Goal: Information Seeking & Learning: Learn about a topic

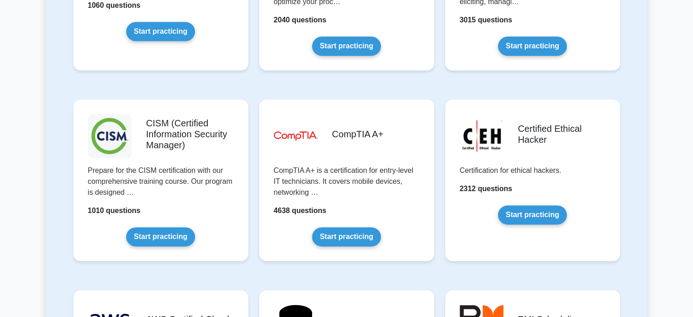
scroll to position [1255, 0]
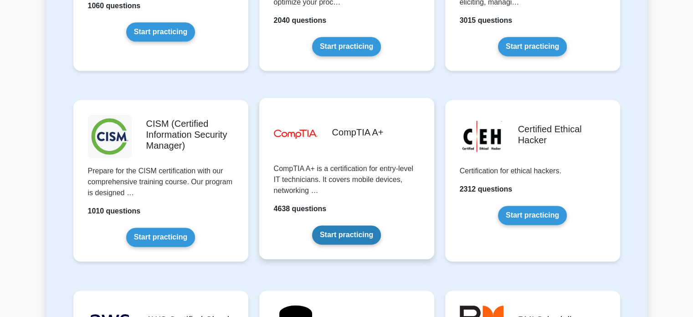
click at [357, 235] on link "Start practicing" at bounding box center [346, 234] width 69 height 19
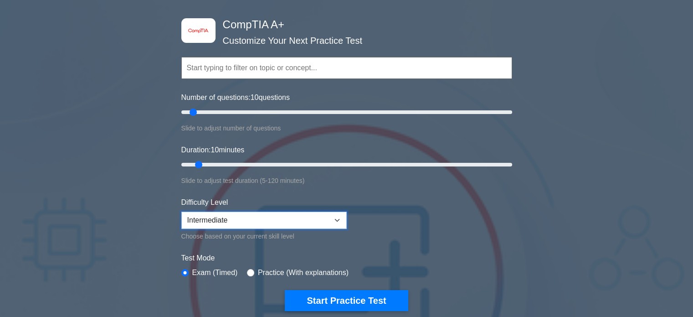
click at [308, 221] on select "Beginner Intermediate Expert" at bounding box center [263, 219] width 165 height 17
select select "beginner"
click at [181, 211] on select "Beginner Intermediate Expert" at bounding box center [263, 219] width 165 height 17
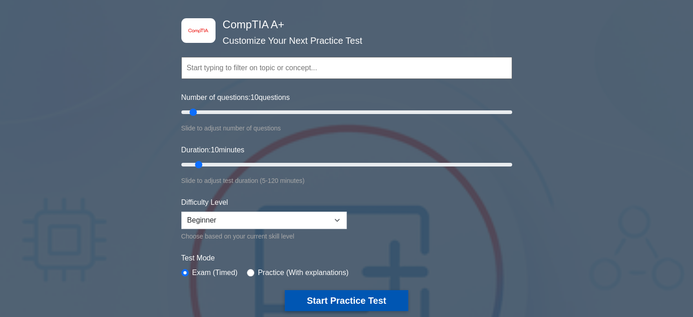
click at [330, 296] on button "Start Practice Test" at bounding box center [346, 300] width 123 height 21
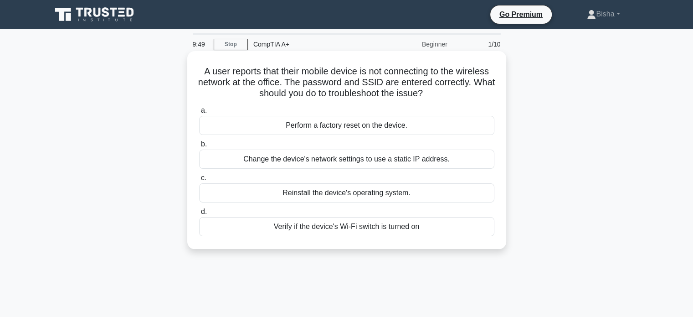
click at [377, 230] on div "Verify if the device's Wi-Fi switch is turned on" at bounding box center [346, 226] width 295 height 19
click at [199, 215] on input "d. Verify if the device's Wi-Fi switch is turned on" at bounding box center [199, 212] width 0 height 6
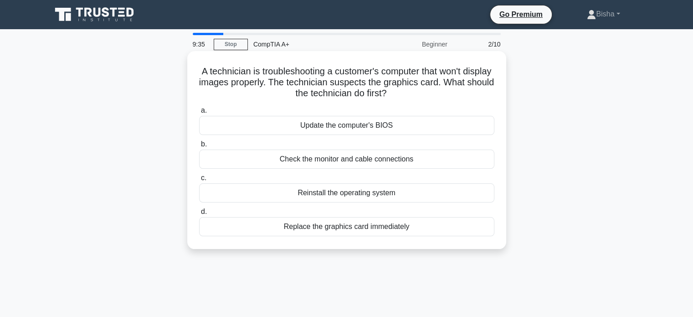
click at [325, 162] on div "Check the monitor and cable connections" at bounding box center [346, 158] width 295 height 19
click at [199, 147] on input "b. Check the monitor and cable connections" at bounding box center [199, 144] width 0 height 6
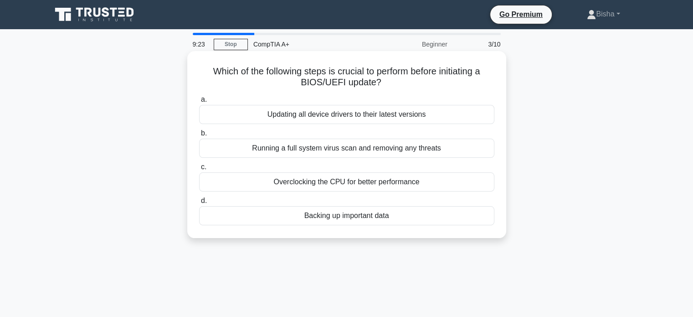
click at [348, 221] on div "Backing up important data" at bounding box center [346, 215] width 295 height 19
click at [199, 204] on input "d. Backing up important data" at bounding box center [199, 201] width 0 height 6
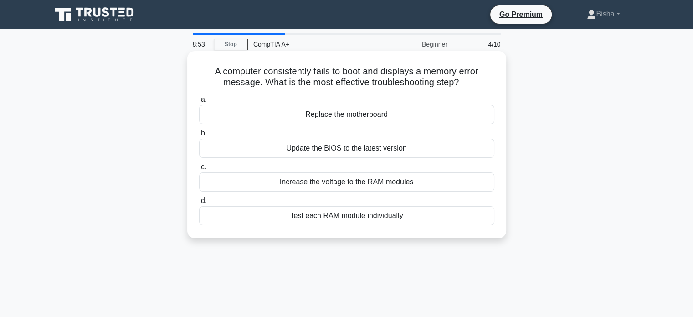
click at [376, 153] on div "Update the BIOS to the latest version" at bounding box center [346, 148] width 295 height 19
click at [199, 136] on input "b. Update the BIOS to the latest version" at bounding box center [199, 133] width 0 height 6
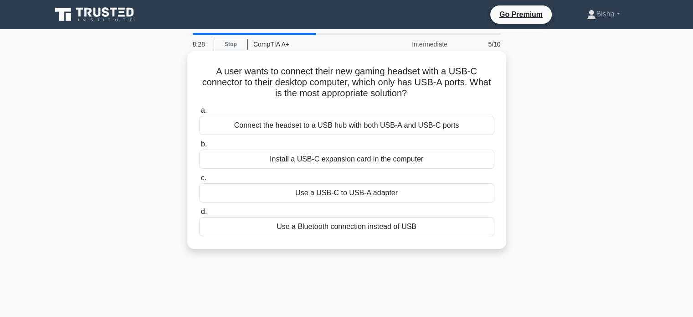
click at [334, 196] on div "Use a USB-C to USB-A adapter" at bounding box center [346, 192] width 295 height 19
click at [199, 181] on input "c. Use a USB-C to USB-A adapter" at bounding box center [199, 178] width 0 height 6
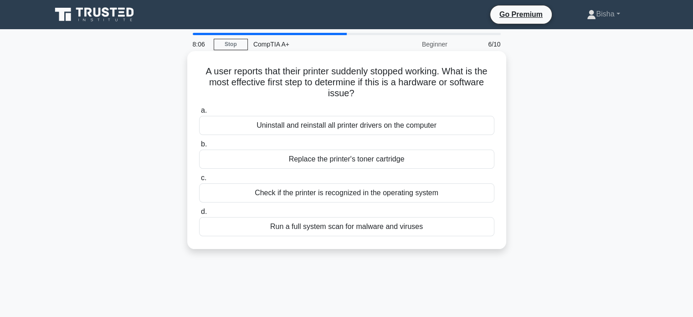
click at [325, 197] on div "Check if the printer is recognized in the operating system" at bounding box center [346, 192] width 295 height 19
click at [199, 181] on input "c. Check if the printer is recognized in the operating system" at bounding box center [199, 178] width 0 height 6
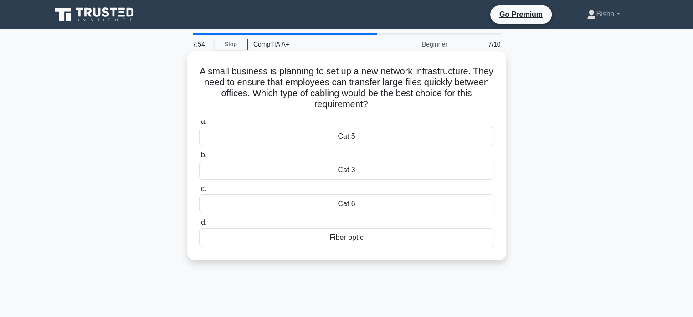
click at [340, 235] on div "Fiber optic" at bounding box center [346, 237] width 295 height 19
click at [199, 226] on input "d. Fiber optic" at bounding box center [199, 223] width 0 height 6
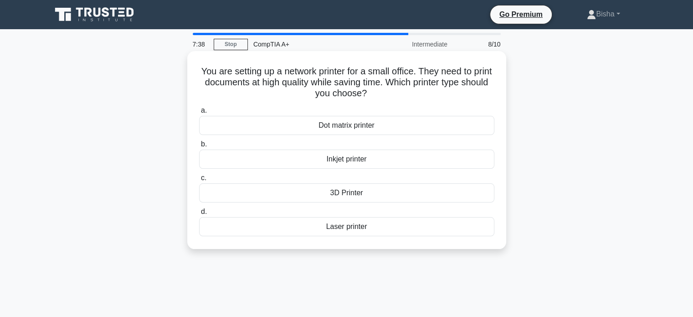
click at [344, 160] on div "Inkjet printer" at bounding box center [346, 158] width 295 height 19
click at [199, 147] on input "b. Inkjet printer" at bounding box center [199, 144] width 0 height 6
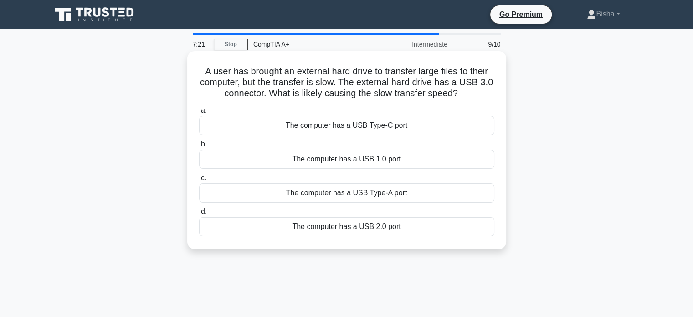
click at [316, 165] on div "The computer has a USB 1.0 port" at bounding box center [346, 158] width 295 height 19
click at [199, 147] on input "b. The computer has a USB 1.0 port" at bounding box center [199, 144] width 0 height 6
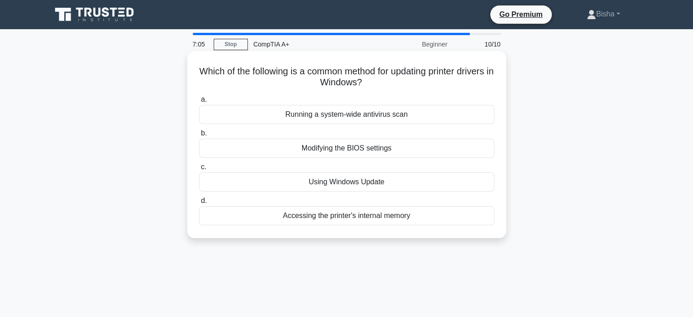
click at [384, 182] on div "Using Windows Update" at bounding box center [346, 181] width 295 height 19
click at [199, 170] on input "c. Using Windows Update" at bounding box center [199, 167] width 0 height 6
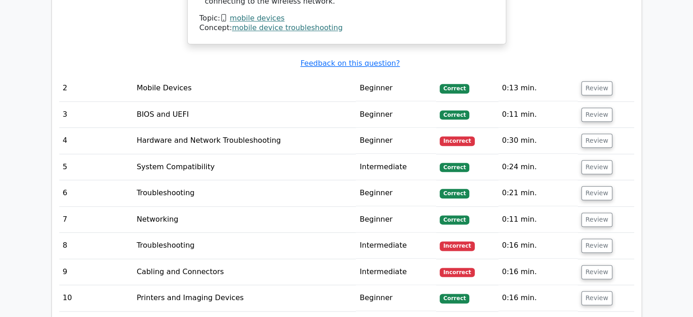
scroll to position [1093, 0]
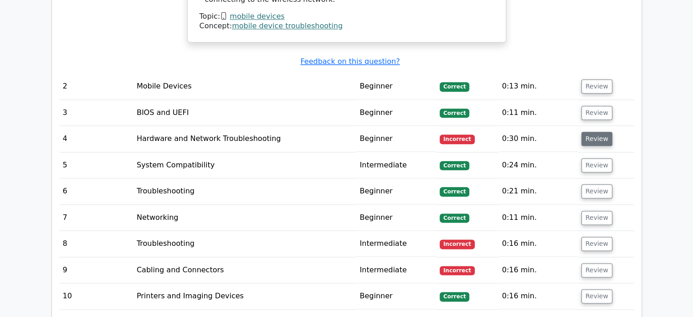
click at [603, 132] on button "Review" at bounding box center [596, 139] width 31 height 14
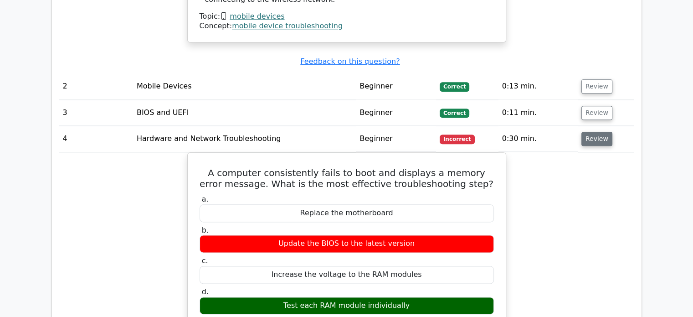
click at [603, 132] on button "Review" at bounding box center [596, 139] width 31 height 14
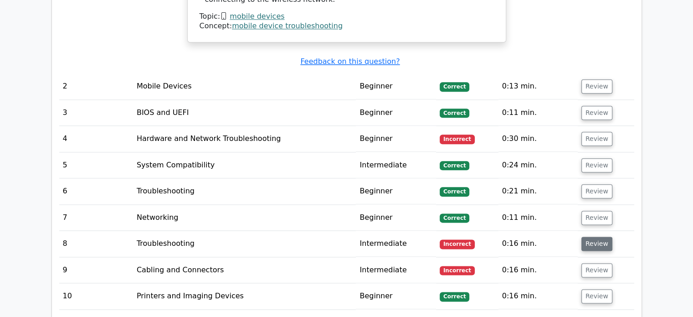
click at [592, 236] on button "Review" at bounding box center [596, 243] width 31 height 14
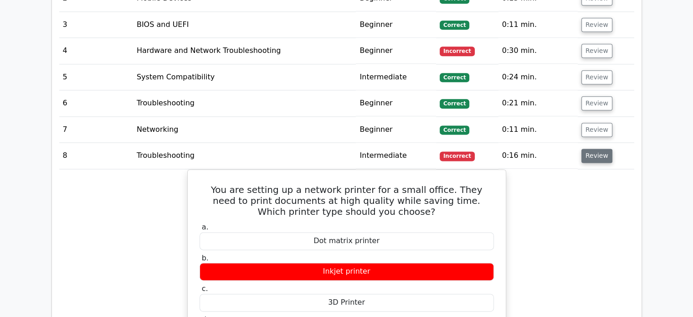
scroll to position [1181, 0]
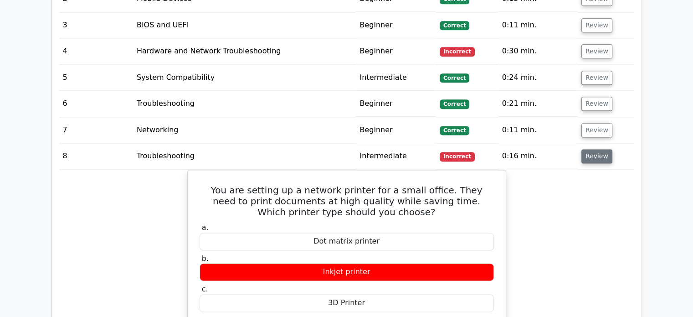
click at [600, 149] on button "Review" at bounding box center [596, 156] width 31 height 14
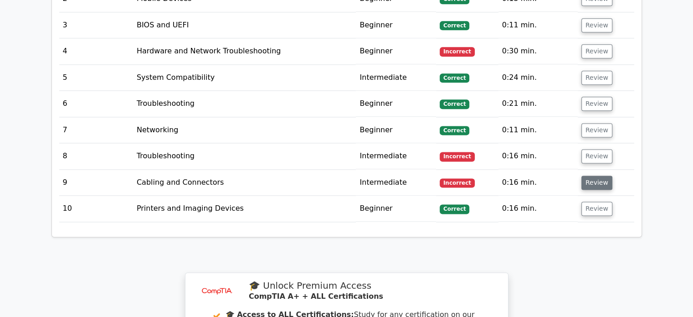
click at [590, 175] on button "Review" at bounding box center [596, 182] width 31 height 14
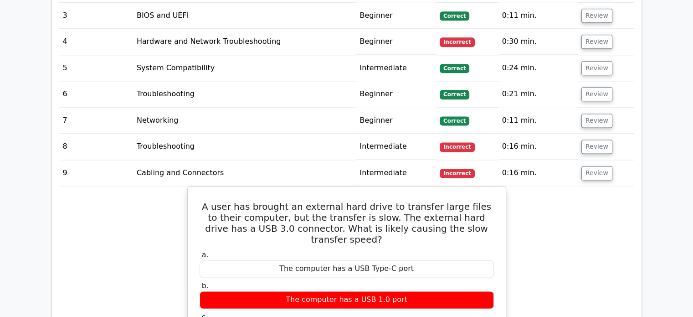
scroll to position [1189, 0]
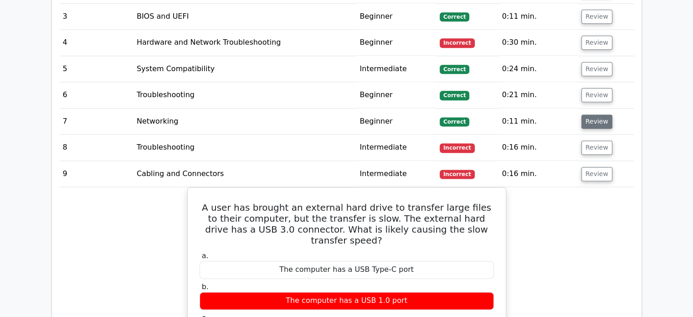
click at [596, 114] on button "Review" at bounding box center [596, 121] width 31 height 14
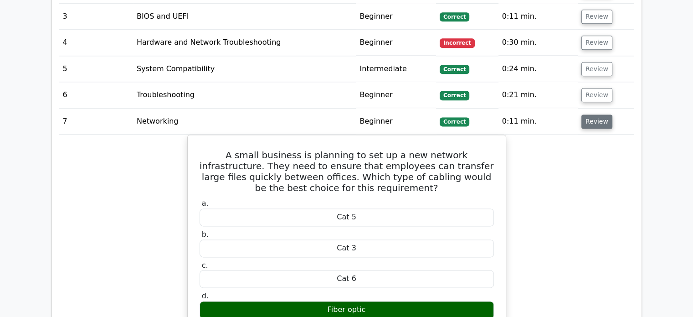
click at [596, 114] on button "Review" at bounding box center [596, 121] width 31 height 14
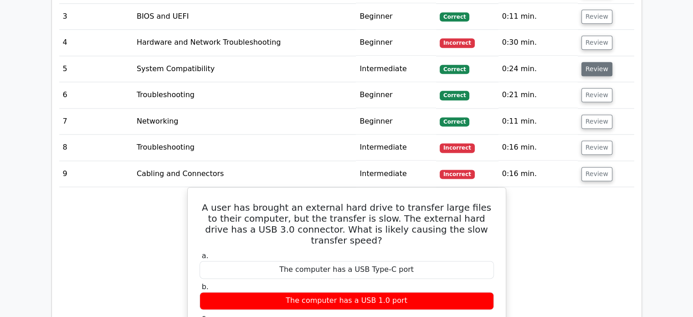
click at [594, 62] on button "Review" at bounding box center [596, 69] width 31 height 14
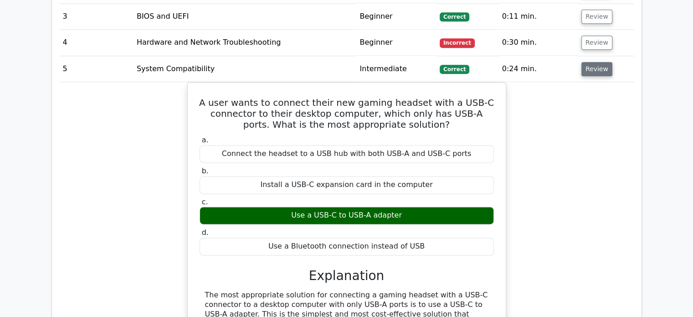
click at [594, 62] on button "Review" at bounding box center [596, 69] width 31 height 14
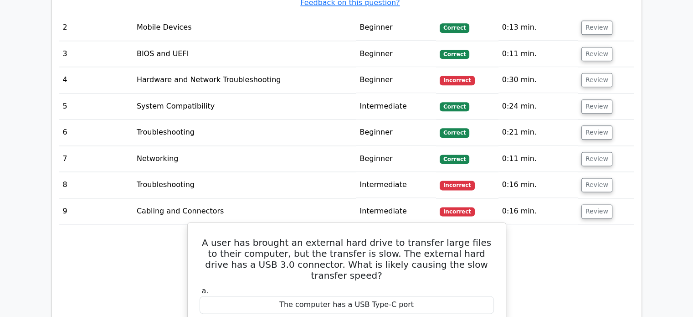
scroll to position [1085, 0]
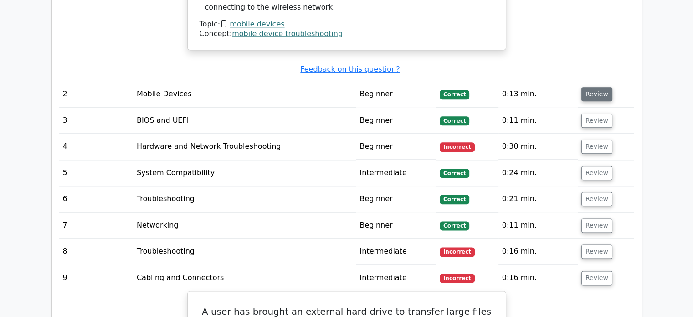
click at [587, 87] on button "Review" at bounding box center [596, 94] width 31 height 14
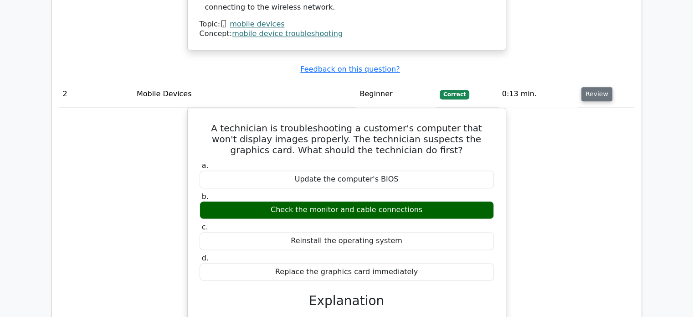
click at [587, 87] on button "Review" at bounding box center [596, 94] width 31 height 14
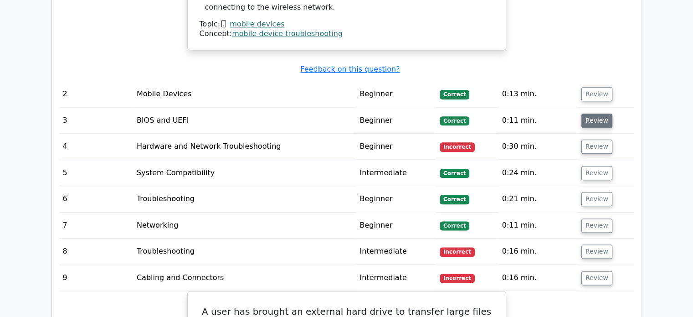
click at [586, 113] on button "Review" at bounding box center [596, 120] width 31 height 14
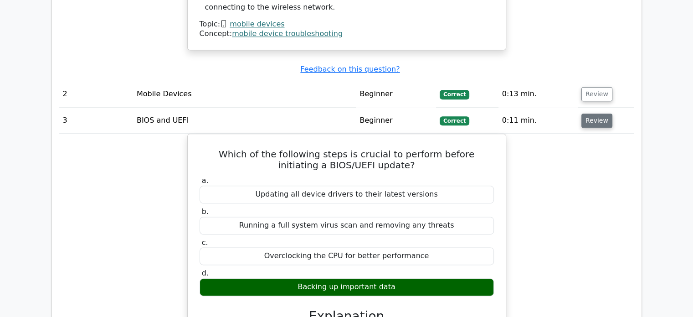
click at [586, 113] on button "Review" at bounding box center [596, 120] width 31 height 14
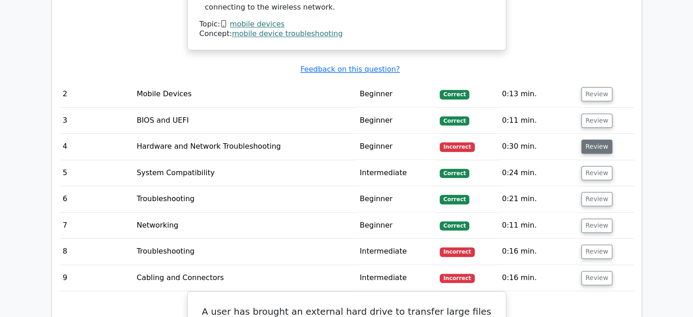
click at [582, 139] on button "Review" at bounding box center [596, 146] width 31 height 14
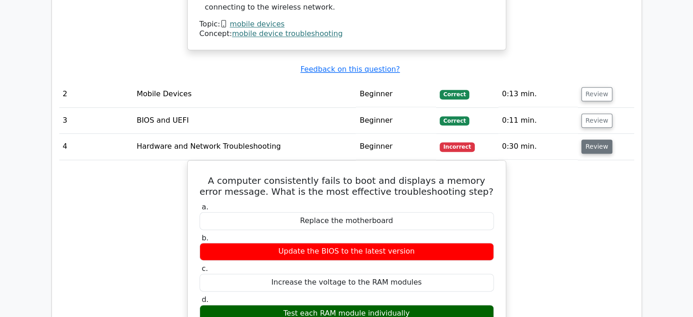
click at [582, 139] on button "Review" at bounding box center [596, 146] width 31 height 14
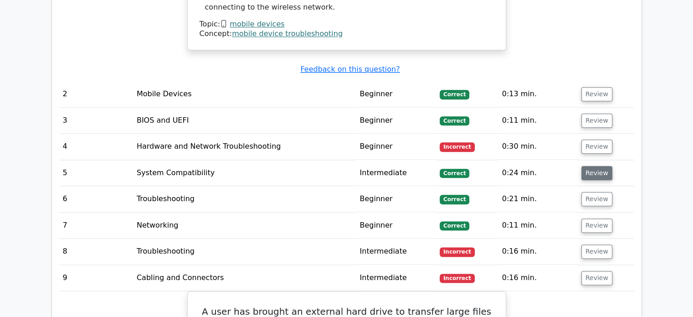
click at [586, 166] on button "Review" at bounding box center [596, 173] width 31 height 14
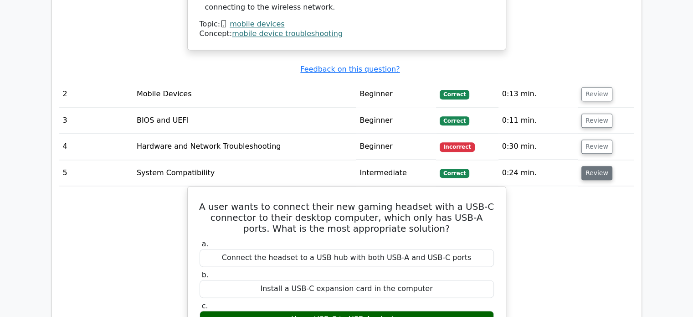
click at [586, 166] on button "Review" at bounding box center [596, 173] width 31 height 14
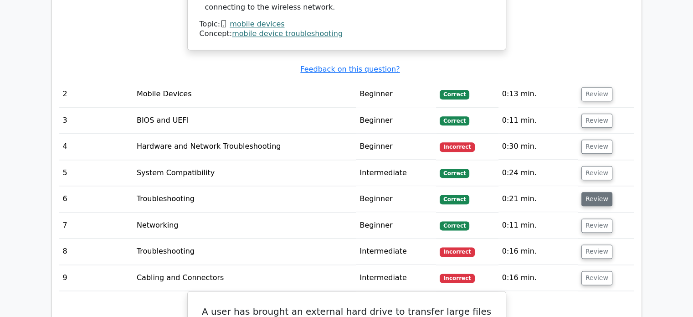
drag, startPoint x: 588, startPoint y: 180, endPoint x: 588, endPoint y: 191, distance: 11.4
click at [588, 191] on td "Review" at bounding box center [606, 199] width 56 height 26
click at [588, 192] on button "Review" at bounding box center [596, 199] width 31 height 14
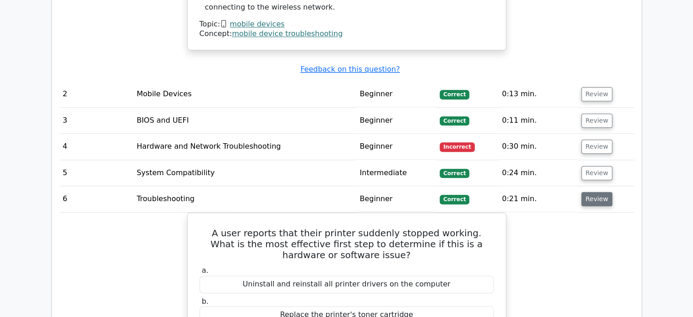
click at [588, 192] on button "Review" at bounding box center [596, 199] width 31 height 14
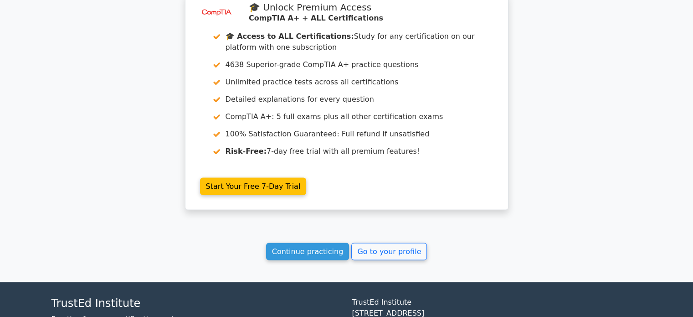
scroll to position [1849, 0]
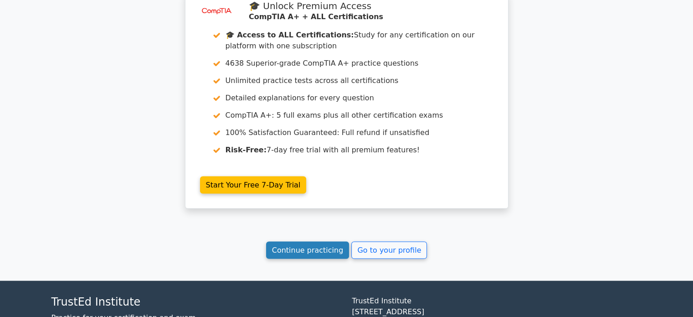
click at [344, 241] on link "Continue practicing" at bounding box center [307, 249] width 83 height 17
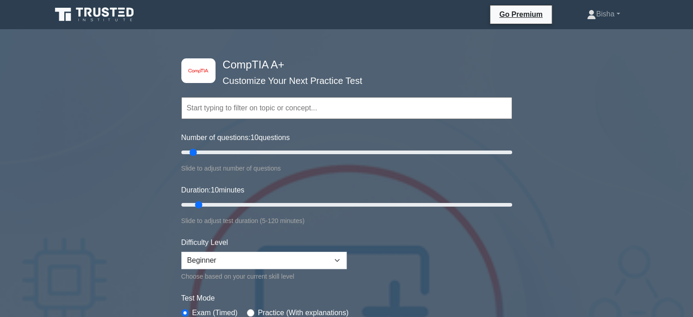
scroll to position [176, 0]
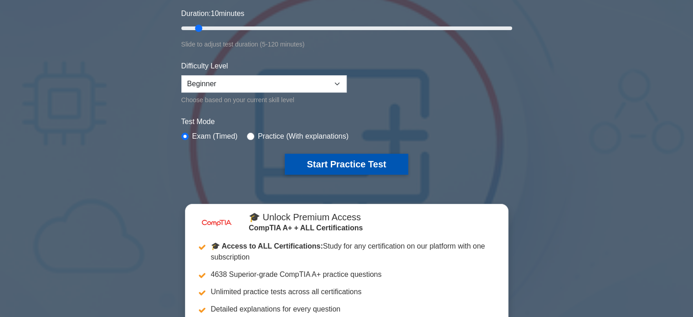
click at [366, 165] on button "Start Practice Test" at bounding box center [346, 164] width 123 height 21
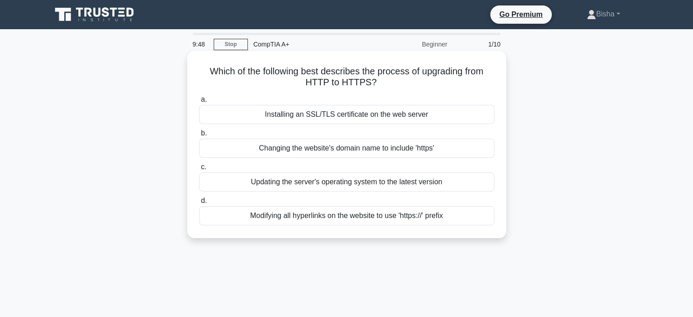
click at [437, 119] on div "Installing an SSL/TLS certificate on the web server" at bounding box center [346, 114] width 295 height 19
click at [199, 103] on input "a. Installing an SSL/TLS certificate on the web server" at bounding box center [199, 100] width 0 height 6
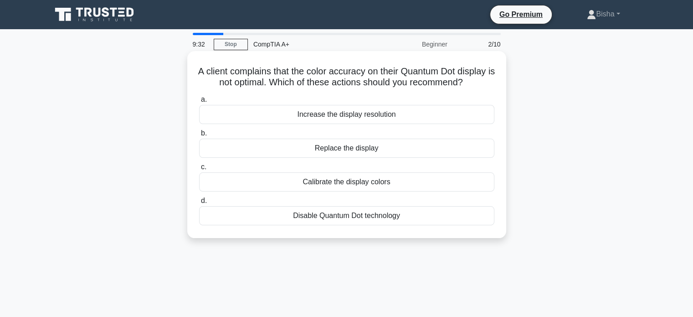
click at [341, 191] on div "Calibrate the display colors" at bounding box center [346, 181] width 295 height 19
click at [199, 170] on input "c. Calibrate the display colors" at bounding box center [199, 167] width 0 height 6
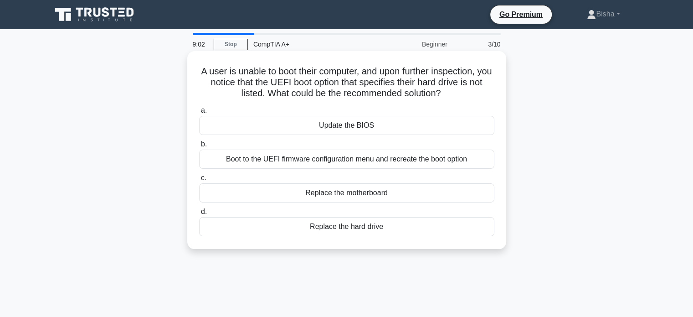
click at [337, 166] on div "Boot to the UEFI firmware configuration menu and recreate the boot option" at bounding box center [346, 158] width 295 height 19
click at [199, 147] on input "b. Boot to the UEFI firmware configuration menu and recreate the boot option" at bounding box center [199, 144] width 0 height 6
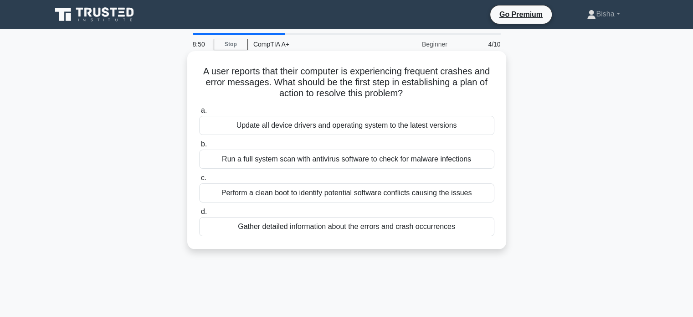
click at [354, 226] on div "Gather detailed information about the errors and crash occurrences" at bounding box center [346, 226] width 295 height 19
click at [199, 215] on input "d. [PERSON_NAME] detailed information about the errors and crash occurrences" at bounding box center [199, 212] width 0 height 6
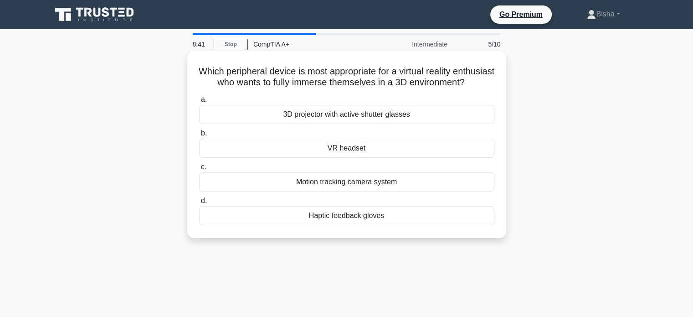
click at [366, 158] on div "VR headset" at bounding box center [346, 148] width 295 height 19
click at [199, 136] on input "b. VR headset" at bounding box center [199, 133] width 0 height 6
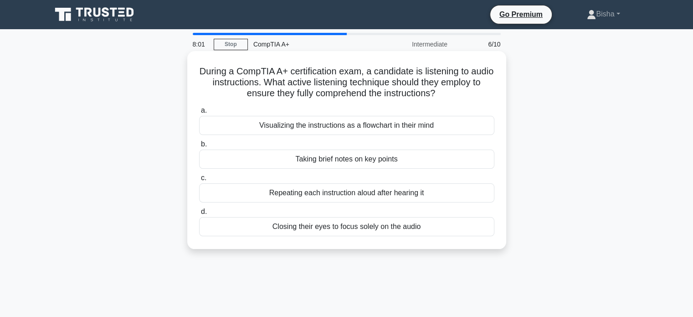
click at [388, 156] on div "Taking brief notes on key points" at bounding box center [346, 158] width 295 height 19
click at [199, 147] on input "b. Taking brief notes on key points" at bounding box center [199, 144] width 0 height 6
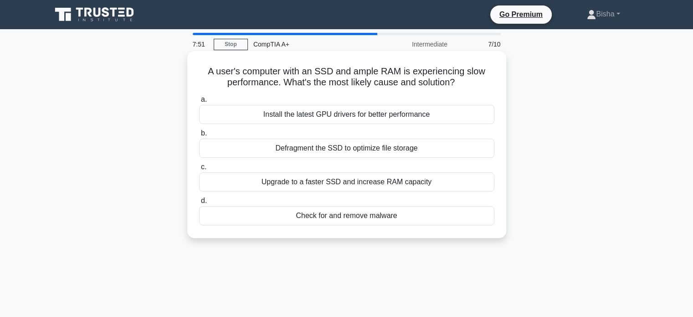
click at [356, 211] on div "Check for and remove malware" at bounding box center [346, 215] width 295 height 19
click at [199, 204] on input "d. Check for and remove malware" at bounding box center [199, 201] width 0 height 6
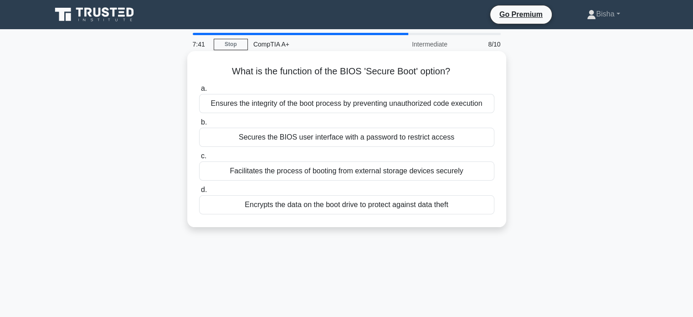
click at [373, 107] on div "Ensures the integrity of the boot process by preventing unauthorized code execu…" at bounding box center [346, 103] width 295 height 19
click at [199, 92] on input "a. Ensures the integrity of the boot process by preventing unauthorized code ex…" at bounding box center [199, 89] width 0 height 6
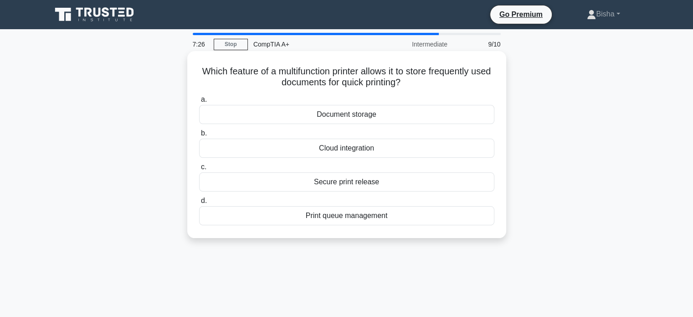
click at [381, 120] on div "Document storage" at bounding box center [346, 114] width 295 height 19
click at [199, 103] on input "a. Document storage" at bounding box center [199, 100] width 0 height 6
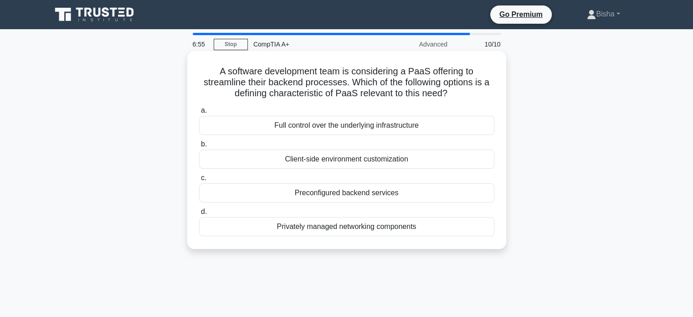
click at [427, 185] on div "Preconfigured backend services" at bounding box center [346, 192] width 295 height 19
click at [199, 181] on input "c. Preconfigured backend services" at bounding box center [199, 178] width 0 height 6
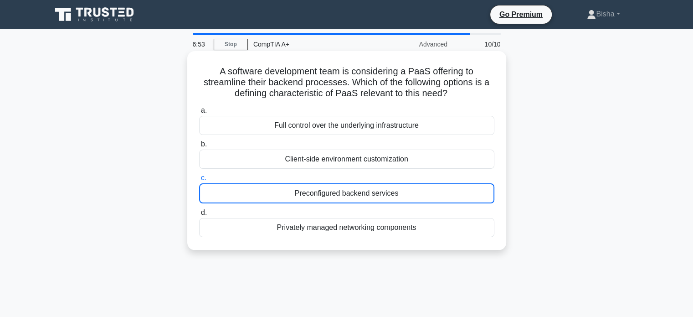
scroll to position [102, 0]
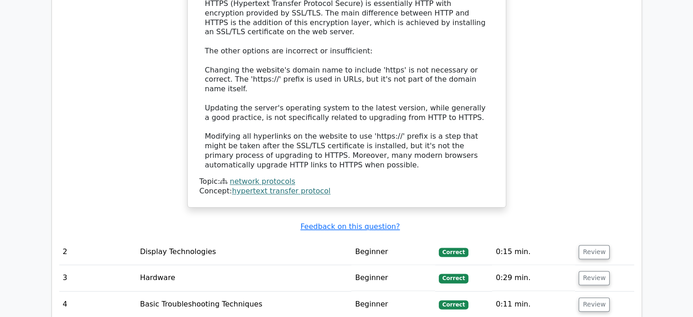
scroll to position [1112, 0]
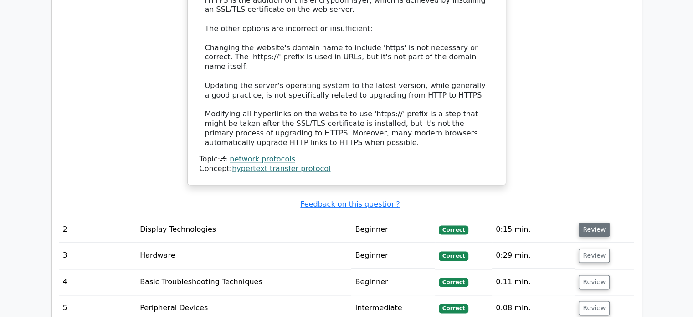
click at [601, 222] on button "Review" at bounding box center [594, 229] width 31 height 14
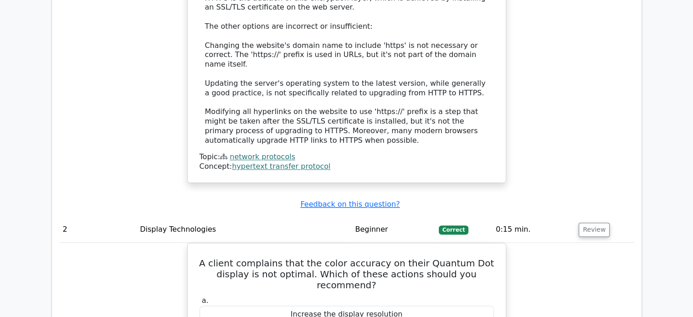
scroll to position [1250, 0]
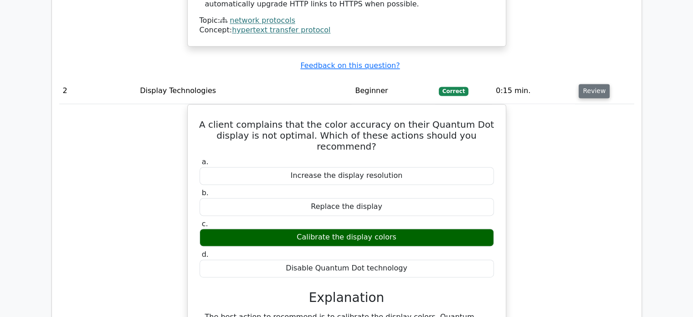
click at [598, 84] on button "Review" at bounding box center [594, 91] width 31 height 14
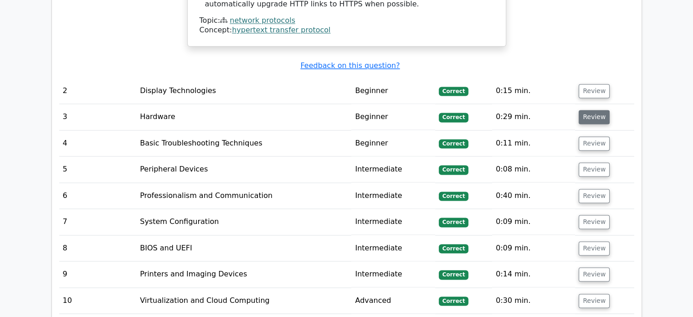
click at [590, 110] on button "Review" at bounding box center [594, 117] width 31 height 14
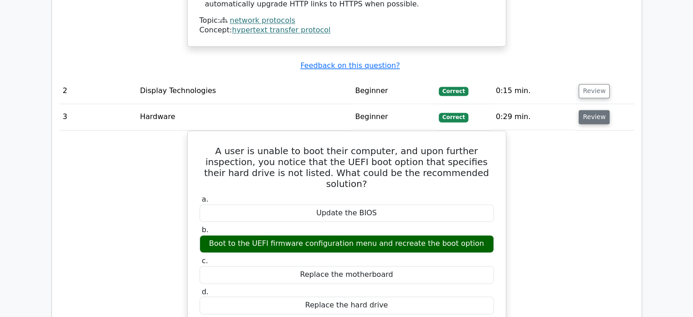
click at [590, 110] on button "Review" at bounding box center [594, 117] width 31 height 14
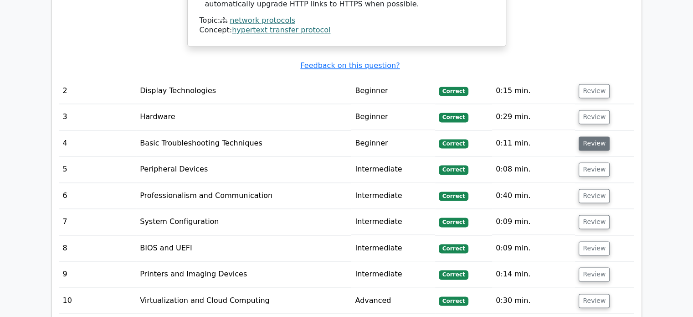
click at [583, 136] on button "Review" at bounding box center [594, 143] width 31 height 14
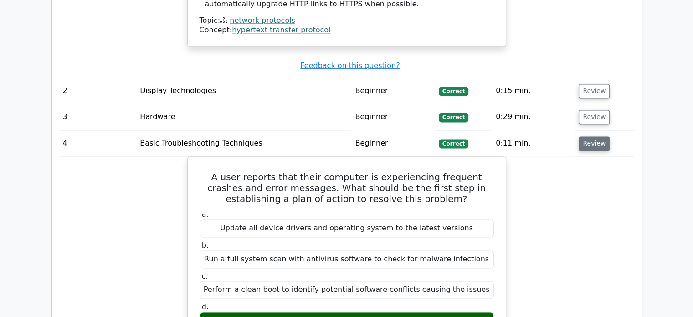
click at [588, 136] on button "Review" at bounding box center [594, 143] width 31 height 14
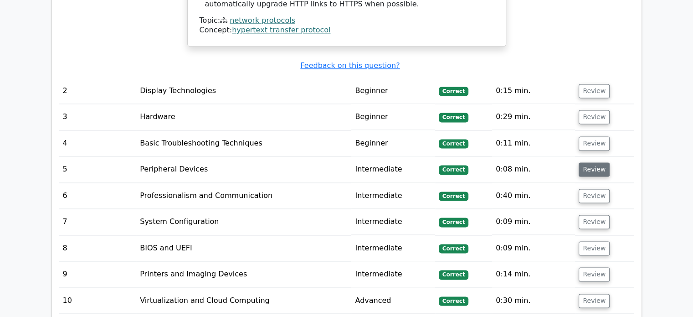
click at [587, 162] on button "Review" at bounding box center [594, 169] width 31 height 14
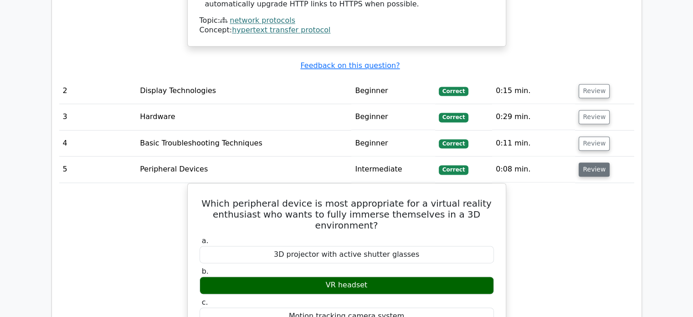
click at [587, 162] on button "Review" at bounding box center [594, 169] width 31 height 14
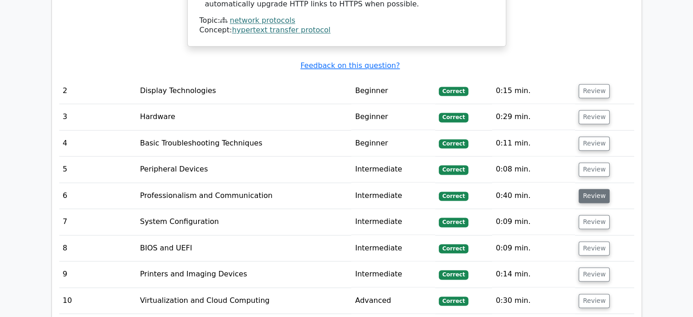
click at [594, 189] on button "Review" at bounding box center [594, 196] width 31 height 14
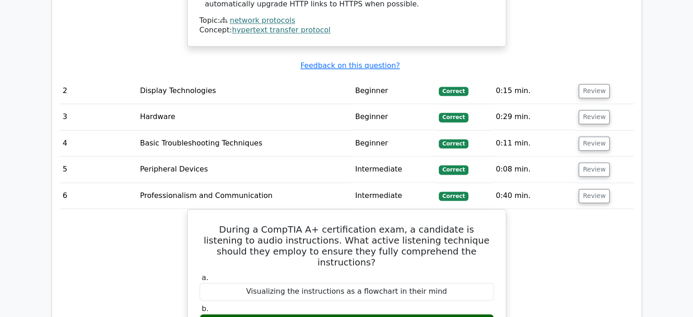
scroll to position [1319, 0]
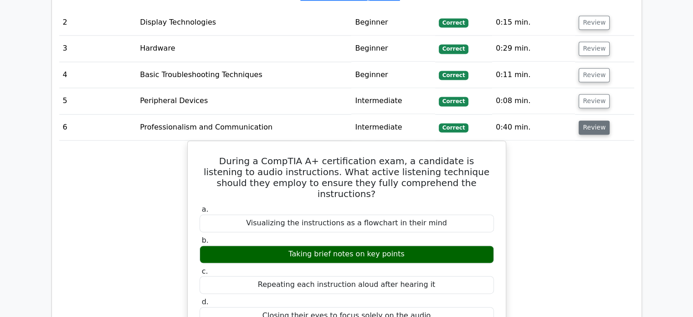
click at [602, 120] on button "Review" at bounding box center [594, 127] width 31 height 14
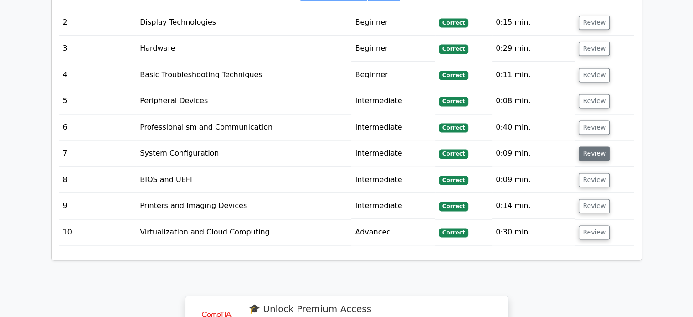
click at [593, 146] on button "Review" at bounding box center [594, 153] width 31 height 14
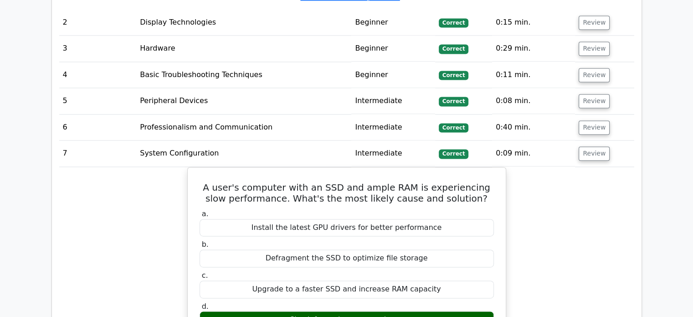
scroll to position [1375, 0]
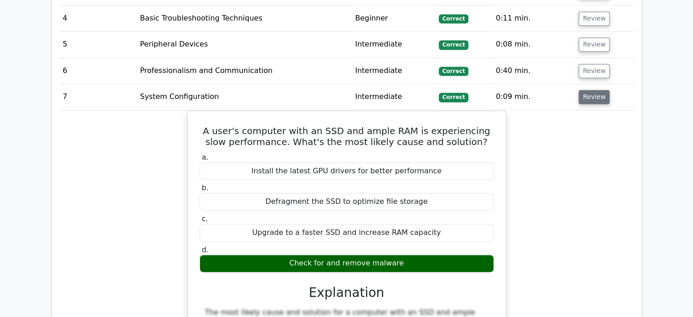
click at [585, 90] on button "Review" at bounding box center [594, 97] width 31 height 14
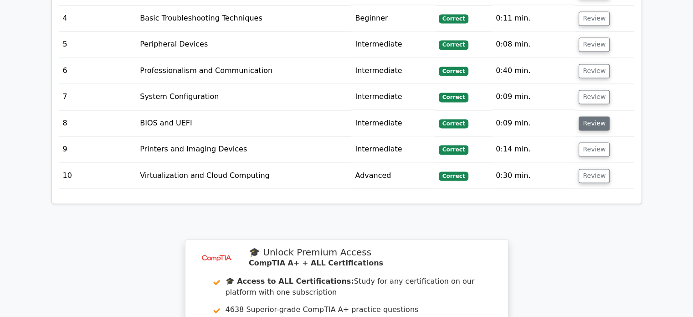
click at [592, 116] on button "Review" at bounding box center [594, 123] width 31 height 14
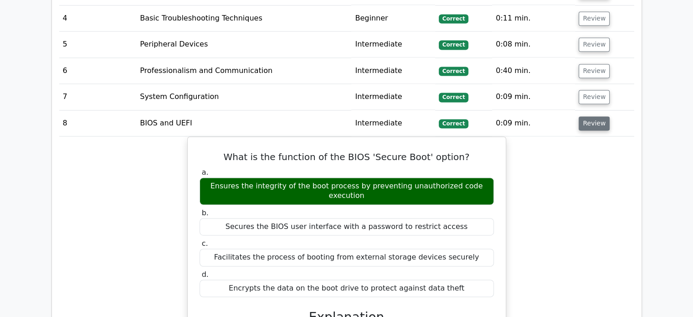
click at [592, 116] on button "Review" at bounding box center [594, 123] width 31 height 14
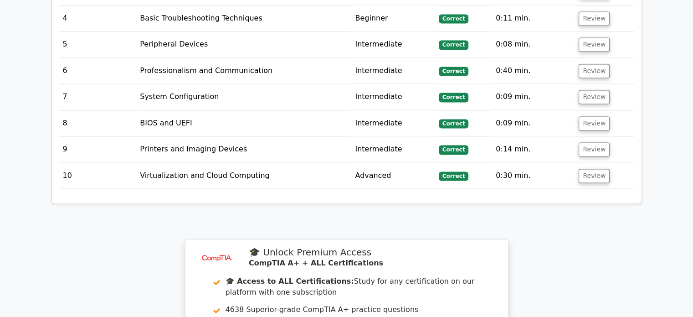
click at [595, 163] on td "Review" at bounding box center [604, 176] width 59 height 26
click at [598, 142] on button "Review" at bounding box center [594, 149] width 31 height 14
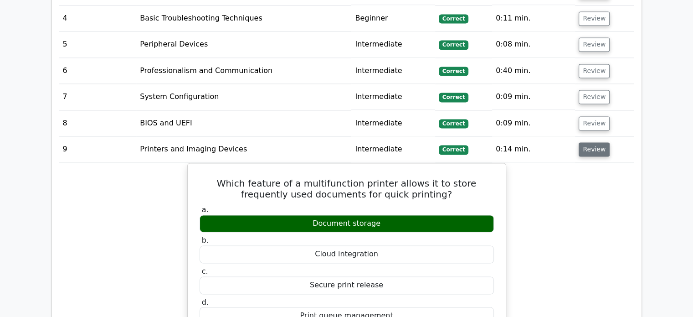
click at [598, 142] on button "Review" at bounding box center [594, 149] width 31 height 14
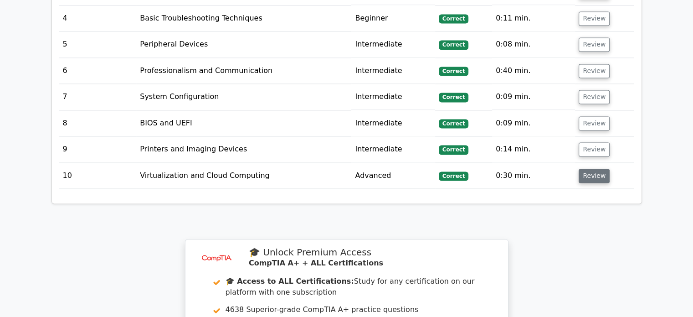
click at [599, 169] on button "Review" at bounding box center [594, 176] width 31 height 14
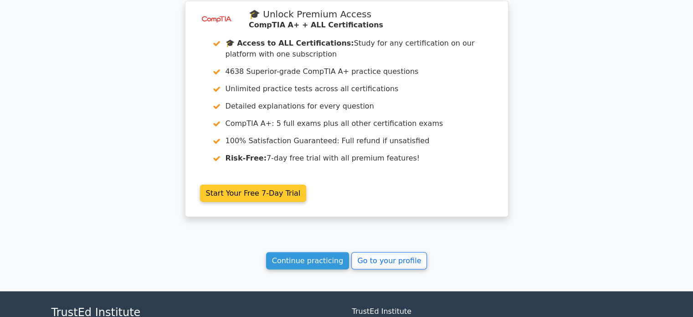
scroll to position [2088, 0]
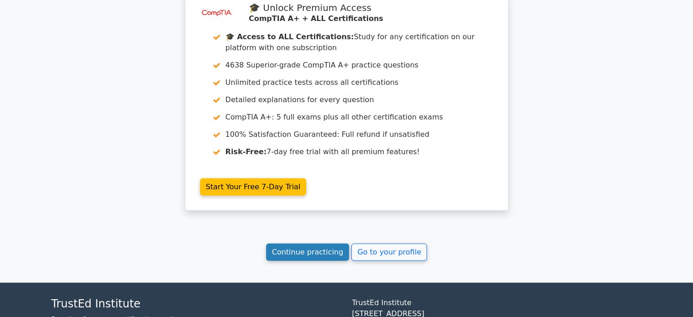
click at [315, 243] on link "Continue practicing" at bounding box center [307, 251] width 83 height 17
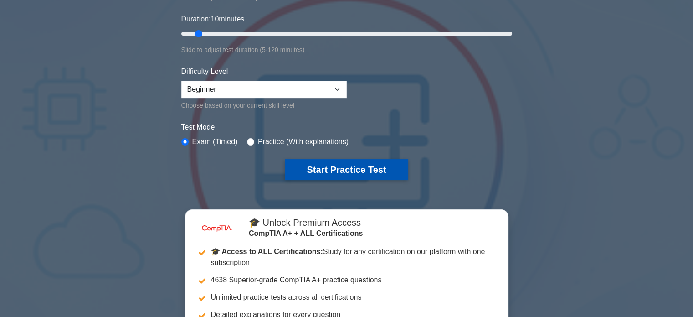
click at [338, 175] on button "Start Practice Test" at bounding box center [346, 169] width 123 height 21
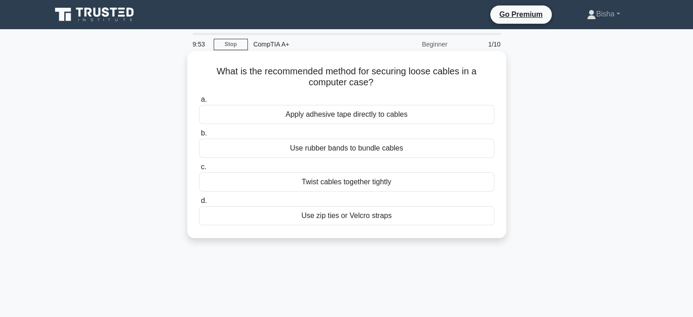
click at [399, 218] on div "Use zip ties or Velcro straps" at bounding box center [346, 215] width 295 height 19
click at [199, 204] on input "d. Use zip ties or Velcro straps" at bounding box center [199, 201] width 0 height 6
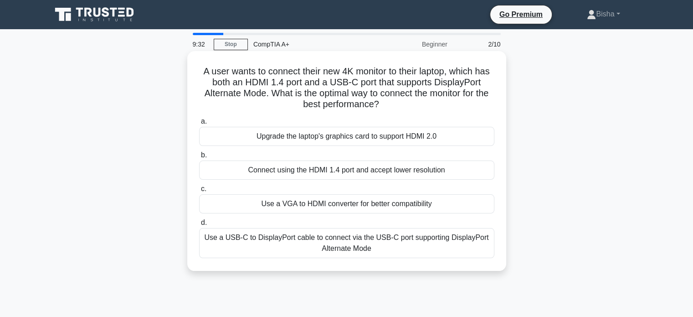
click at [451, 207] on div "Use a VGA to HDMI converter for better compatibility" at bounding box center [346, 203] width 295 height 19
click at [199, 192] on input "c. Use a VGA to HDMI converter for better compatibility" at bounding box center [199, 189] width 0 height 6
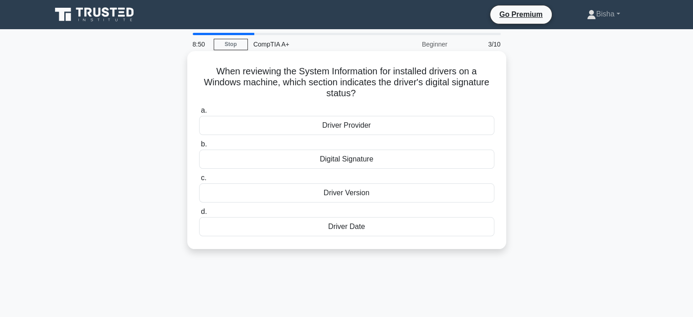
click at [354, 198] on div "Driver Version" at bounding box center [346, 192] width 295 height 19
click at [199, 181] on input "c. Driver Version" at bounding box center [199, 178] width 0 height 6
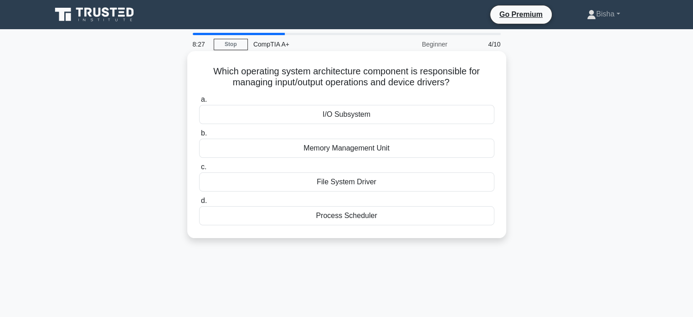
click at [409, 147] on div "Memory Management Unit" at bounding box center [346, 148] width 295 height 19
click at [199, 136] on input "b. Memory Management Unit" at bounding box center [199, 133] width 0 height 6
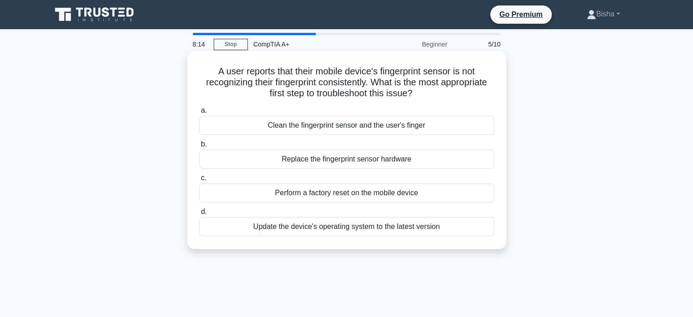
click at [428, 122] on div "Clean the fingerprint sensor and the user's finger" at bounding box center [346, 125] width 295 height 19
click at [199, 113] on input "a. Clean the fingerprint sensor and the user's finger" at bounding box center [199, 111] width 0 height 6
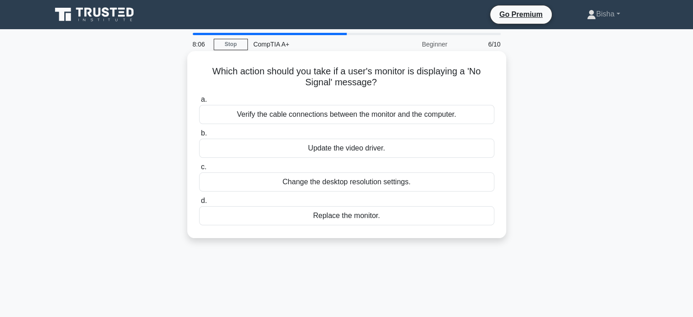
click at [452, 118] on div "Verify the cable connections between the monitor and the computer." at bounding box center [346, 114] width 295 height 19
click at [199, 103] on input "a. Verify the cable connections between the monitor and the computer." at bounding box center [199, 100] width 0 height 6
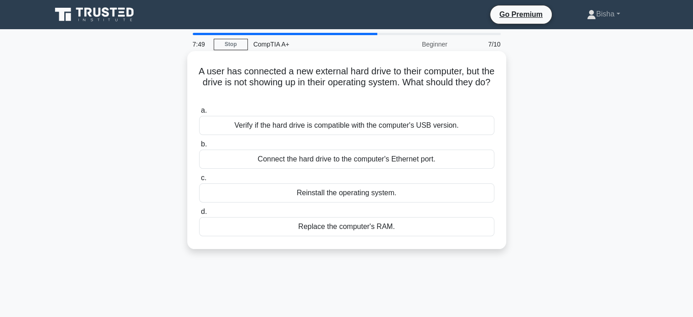
click at [369, 123] on div "Verify if the hard drive is compatible with the computer's USB version." at bounding box center [346, 125] width 295 height 19
click at [199, 113] on input "a. Verify if the hard drive is compatible with the computer's USB version." at bounding box center [199, 111] width 0 height 6
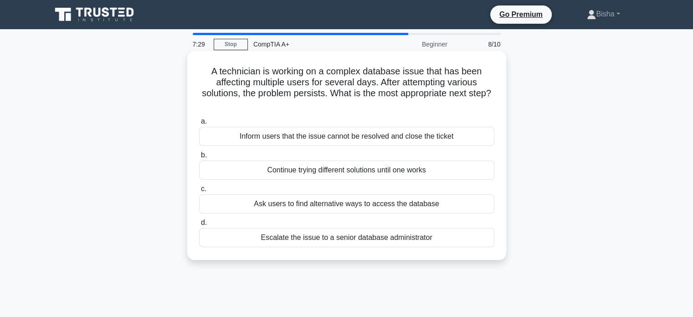
click at [379, 241] on div "Escalate the issue to a senior database administrator" at bounding box center [346, 237] width 295 height 19
click at [199, 226] on input "d. Escalate the issue to a senior database administrator" at bounding box center [199, 223] width 0 height 6
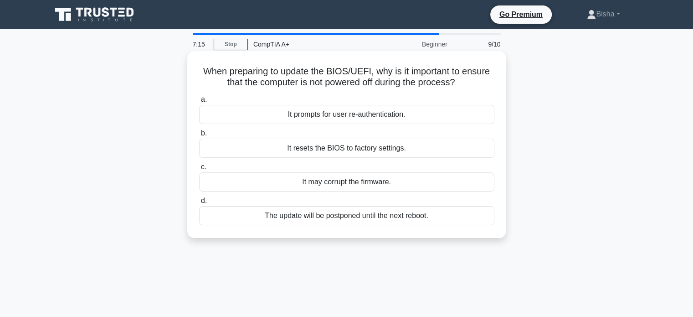
click at [361, 183] on div "It may corrupt the firmware." at bounding box center [346, 181] width 295 height 19
click at [199, 170] on input "c. It may corrupt the firmware." at bounding box center [199, 167] width 0 height 6
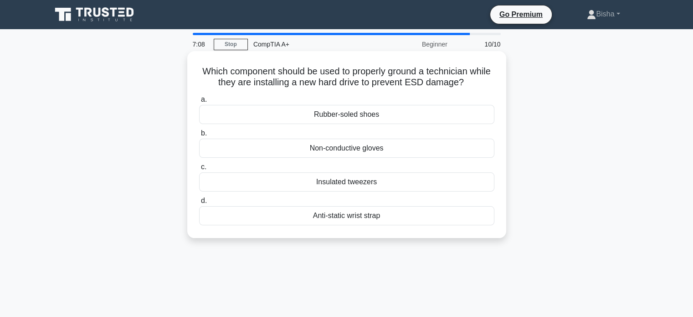
click at [340, 216] on div "Anti-static wrist strap" at bounding box center [346, 215] width 295 height 19
click at [199, 204] on input "d. Anti-static wrist strap" at bounding box center [199, 201] width 0 height 6
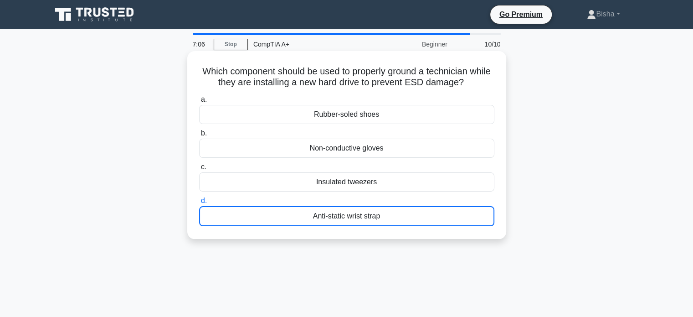
scroll to position [139, 0]
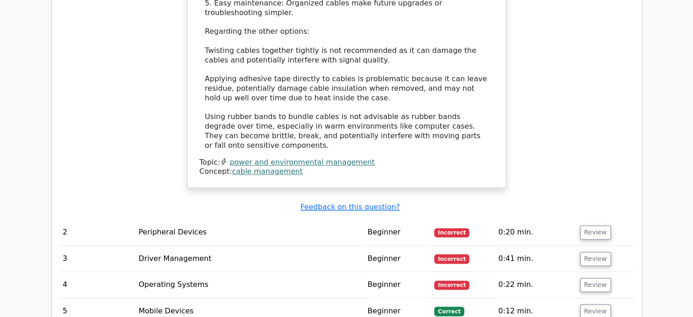
scroll to position [1124, 0]
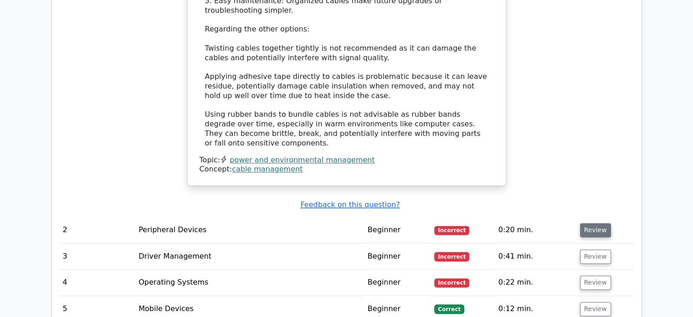
click at [582, 223] on button "Review" at bounding box center [595, 230] width 31 height 14
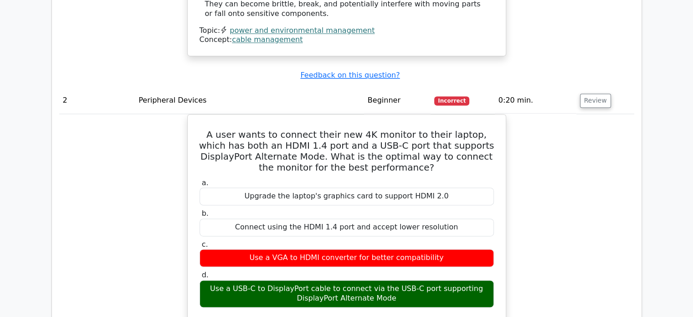
scroll to position [1254, 0]
click at [590, 93] on button "Review" at bounding box center [595, 100] width 31 height 14
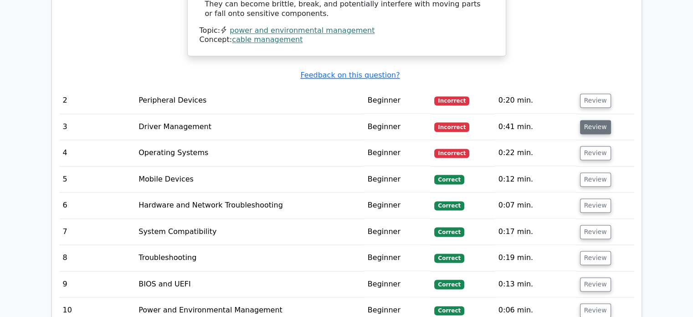
click at [592, 120] on button "Review" at bounding box center [595, 127] width 31 height 14
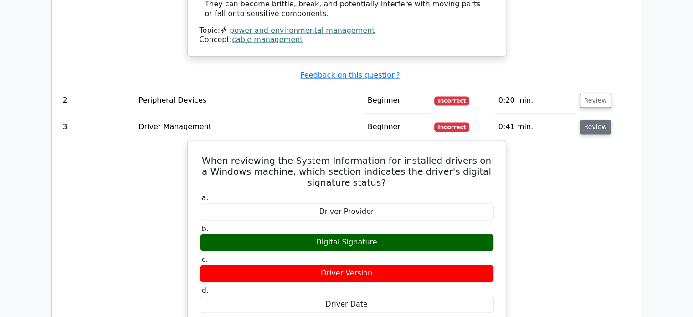
click at [592, 120] on button "Review" at bounding box center [595, 127] width 31 height 14
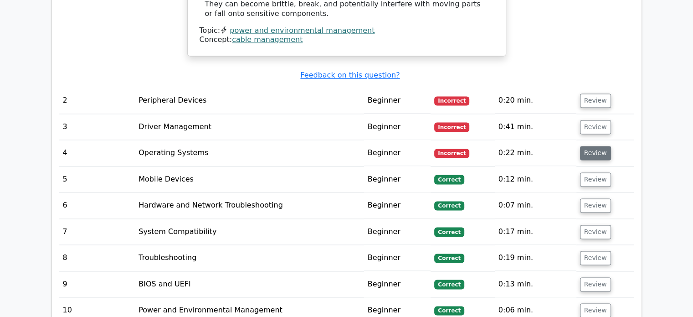
click at [588, 146] on button "Review" at bounding box center [595, 153] width 31 height 14
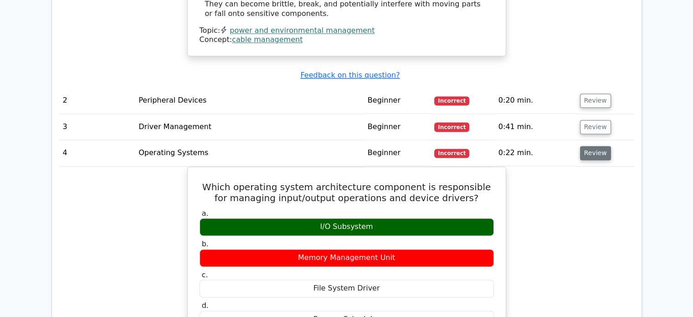
click at [588, 146] on button "Review" at bounding box center [595, 153] width 31 height 14
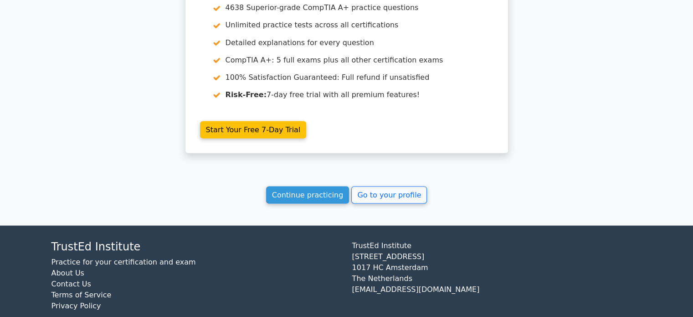
scroll to position [1690, 0]
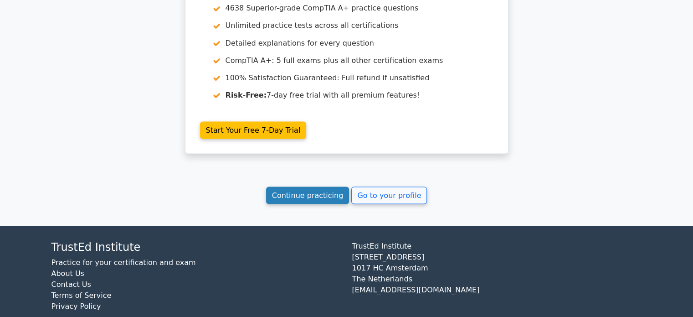
click at [302, 186] on link "Continue practicing" at bounding box center [307, 194] width 83 height 17
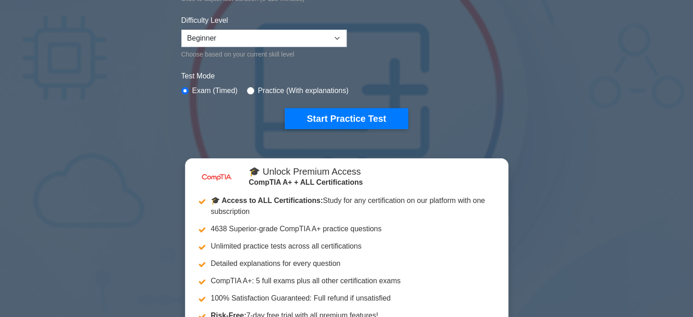
scroll to position [246, 0]
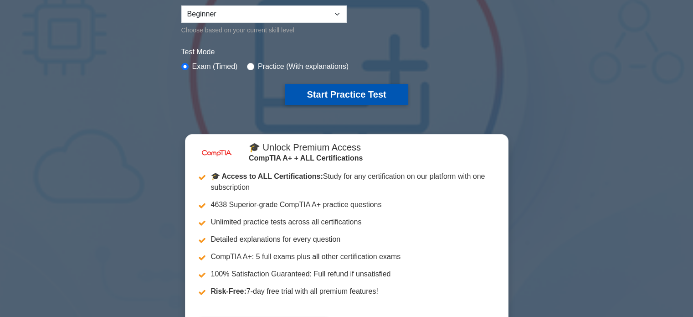
click at [343, 102] on button "Start Practice Test" at bounding box center [346, 94] width 123 height 21
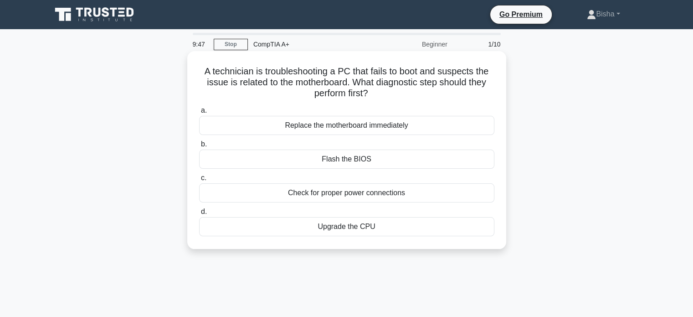
click at [415, 195] on div "Check for proper power connections" at bounding box center [346, 192] width 295 height 19
click at [199, 181] on input "c. Check for proper power connections" at bounding box center [199, 178] width 0 height 6
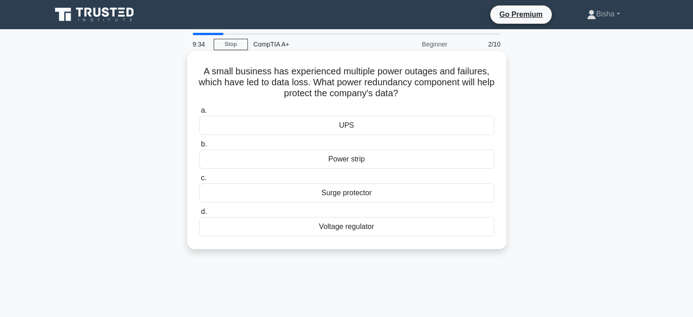
click at [417, 132] on div "UPS" at bounding box center [346, 125] width 295 height 19
click at [199, 113] on input "a. UPS" at bounding box center [199, 111] width 0 height 6
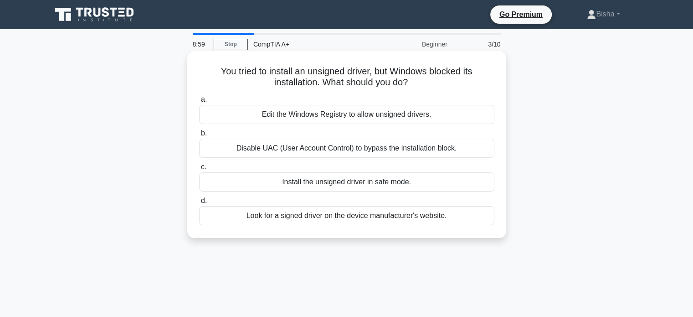
click at [456, 113] on div "Edit the Windows Registry to allow unsigned drivers." at bounding box center [346, 114] width 295 height 19
click at [199, 103] on input "a. Edit the Windows Registry to allow unsigned drivers." at bounding box center [199, 100] width 0 height 6
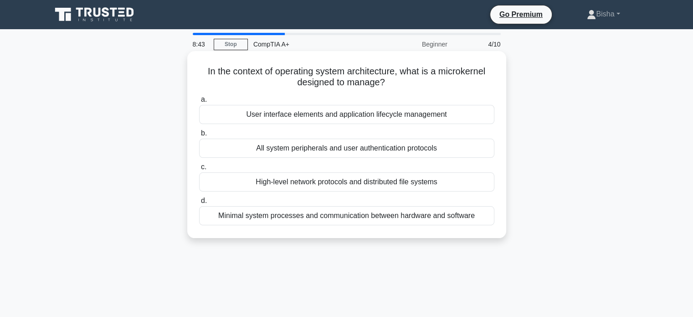
click at [434, 221] on div "Minimal system processes and communication between hardware and software" at bounding box center [346, 215] width 295 height 19
click at [199, 204] on input "d. Minimal system processes and communication between hardware and software" at bounding box center [199, 201] width 0 height 6
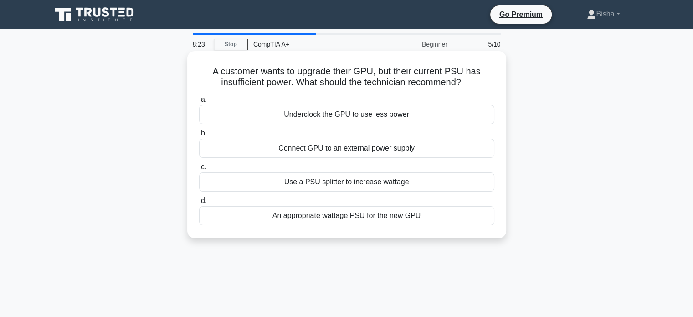
click at [436, 215] on div "An appropriate wattage PSU for the new GPU" at bounding box center [346, 215] width 295 height 19
click at [199, 204] on input "d. An appropriate wattage PSU for the new GPU" at bounding box center [199, 201] width 0 height 6
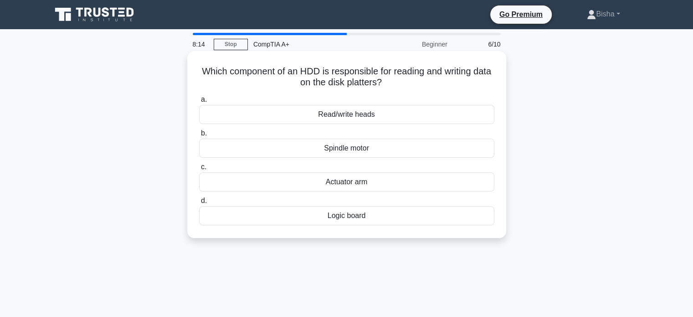
click at [412, 114] on div "Read/write heads" at bounding box center [346, 114] width 295 height 19
click at [199, 103] on input "a. Read/write heads" at bounding box center [199, 100] width 0 height 6
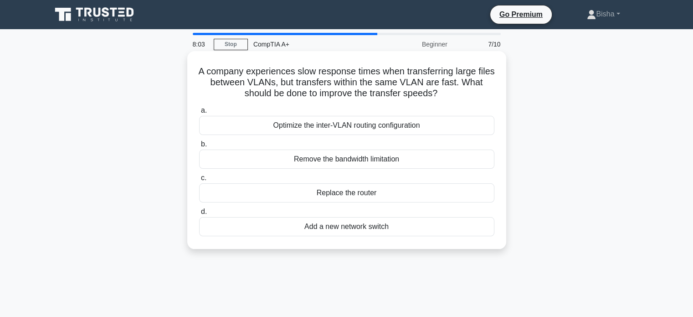
click at [400, 122] on div "Optimize the inter-VLAN routing configuration" at bounding box center [346, 125] width 295 height 19
click at [199, 113] on input "a. Optimize the inter-VLAN routing configuration" at bounding box center [199, 111] width 0 height 6
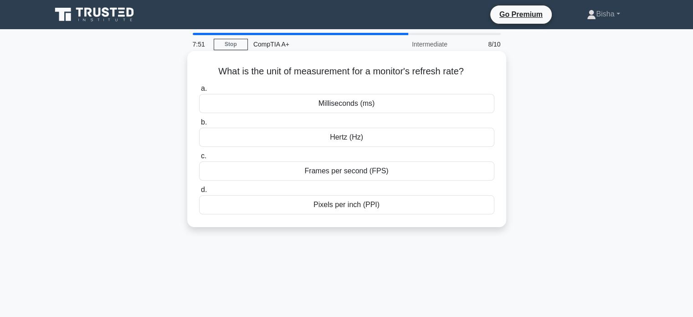
click at [424, 70] on h5 "What is the unit of measurement for a monitor's refresh rate? .spinner_0XTQ{tra…" at bounding box center [346, 72] width 297 height 12
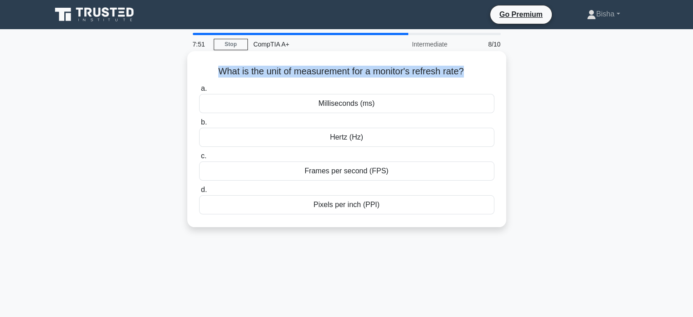
click at [424, 70] on h5 "What is the unit of measurement for a monitor's refresh rate? .spinner_0XTQ{tra…" at bounding box center [346, 72] width 297 height 12
copy div "What is the unit of measurement for a monitor's refresh rate? .spinner_0XTQ{tra…"
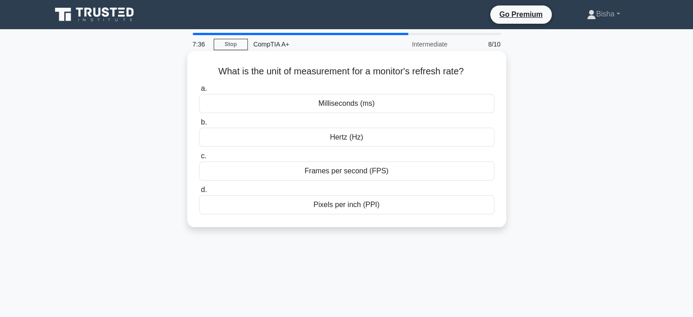
click at [293, 133] on div "Hertz (Hz)" at bounding box center [346, 137] width 295 height 19
click at [199, 125] on input "b. Hertz (Hz)" at bounding box center [199, 122] width 0 height 6
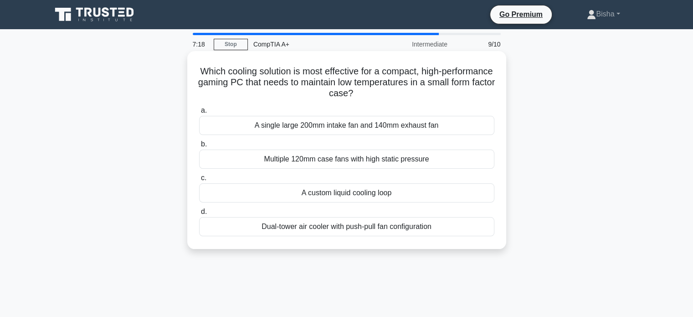
click at [370, 195] on div "A custom liquid cooling loop" at bounding box center [346, 192] width 295 height 19
click at [199, 181] on input "c. A custom liquid cooling loop" at bounding box center [199, 178] width 0 height 6
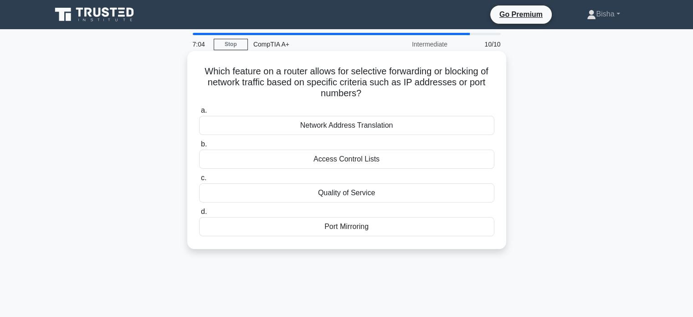
click at [389, 162] on div "Access Control Lists" at bounding box center [346, 158] width 295 height 19
click at [199, 147] on input "b. Access Control Lists" at bounding box center [199, 144] width 0 height 6
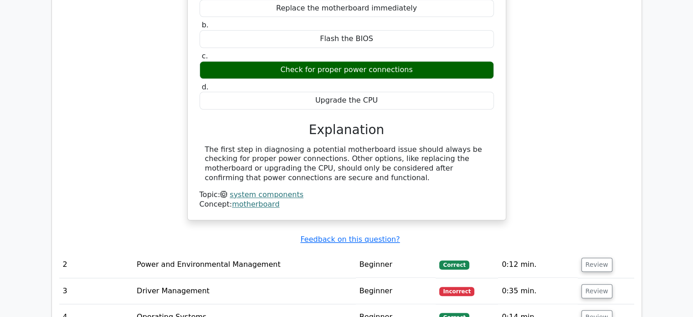
scroll to position [995, 0]
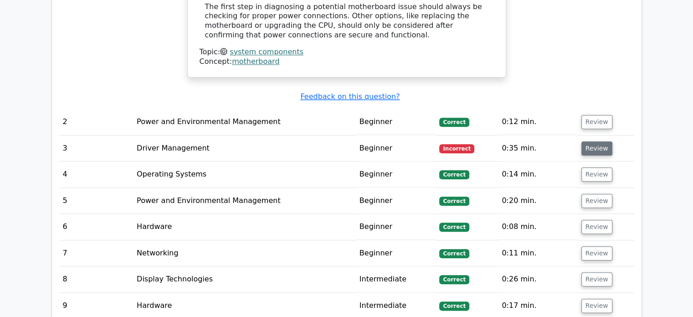
click at [588, 145] on button "Review" at bounding box center [596, 148] width 31 height 14
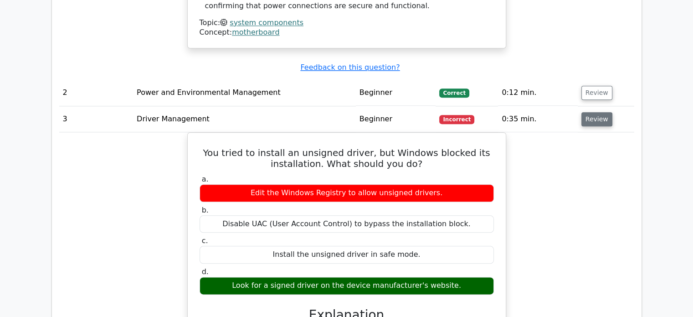
scroll to position [1025, 0]
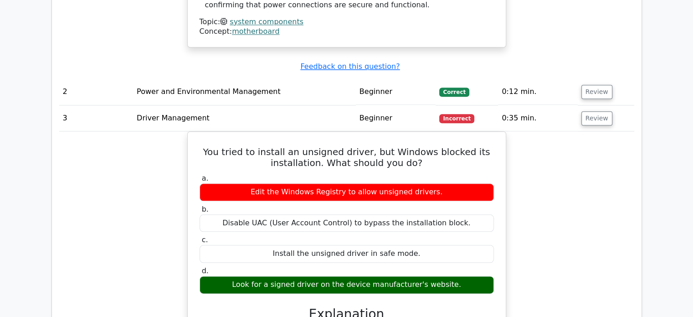
click at [597, 123] on button "Review" at bounding box center [596, 118] width 31 height 14
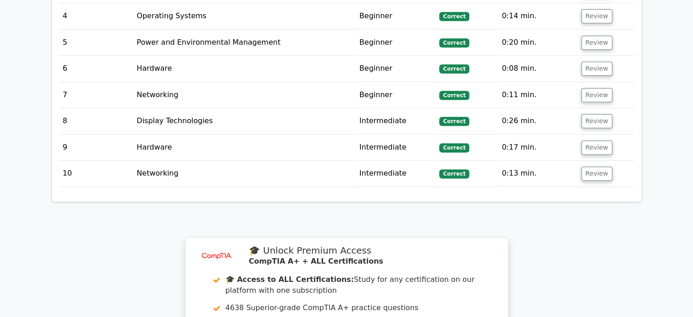
scroll to position [1154, 0]
